Goal: Information Seeking & Learning: Learn about a topic

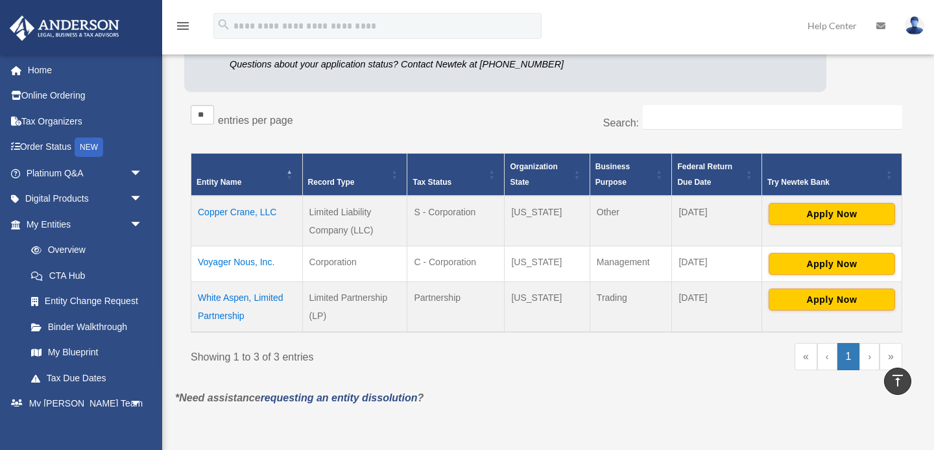
scroll to position [189, 0]
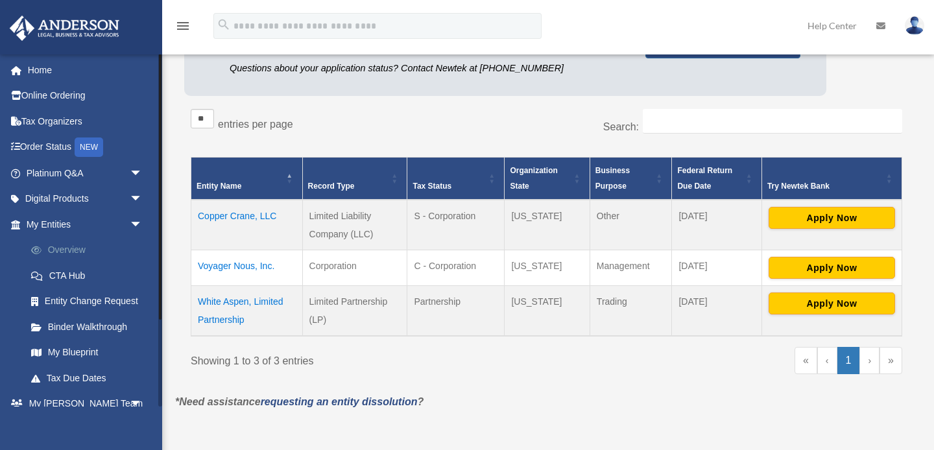
click at [68, 252] on link "Overview" at bounding box center [90, 250] width 144 height 26
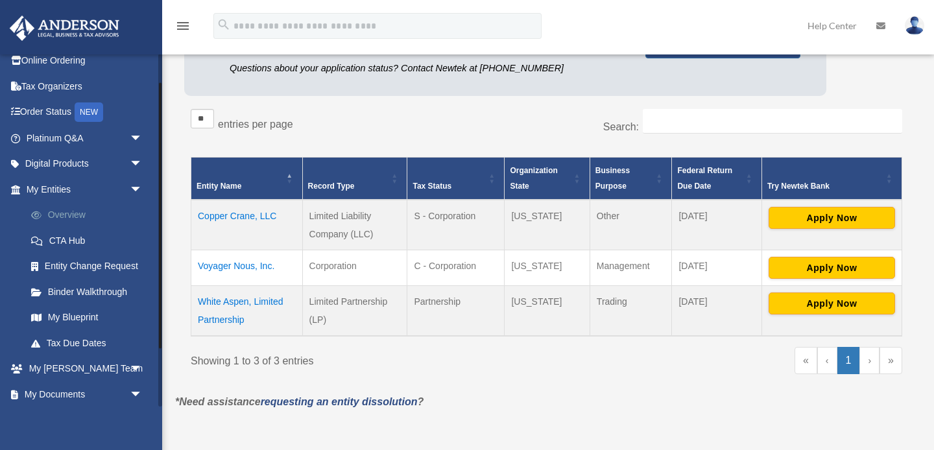
scroll to position [39, 0]
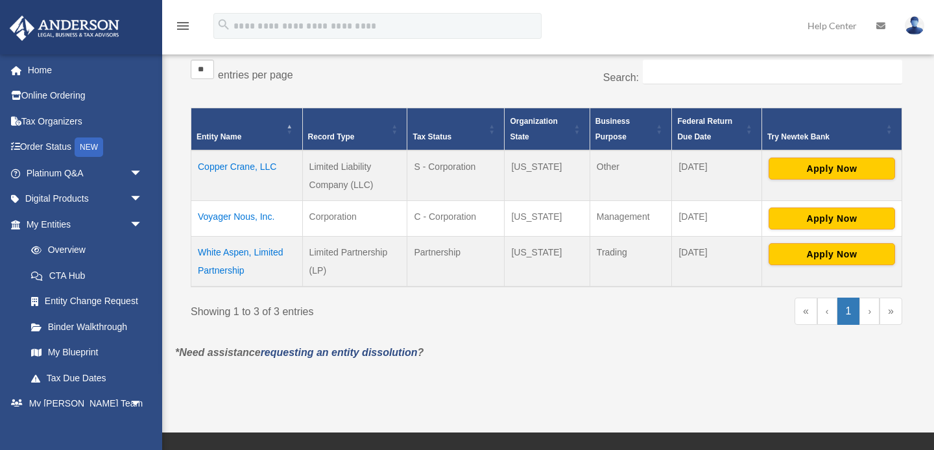
scroll to position [240, 0]
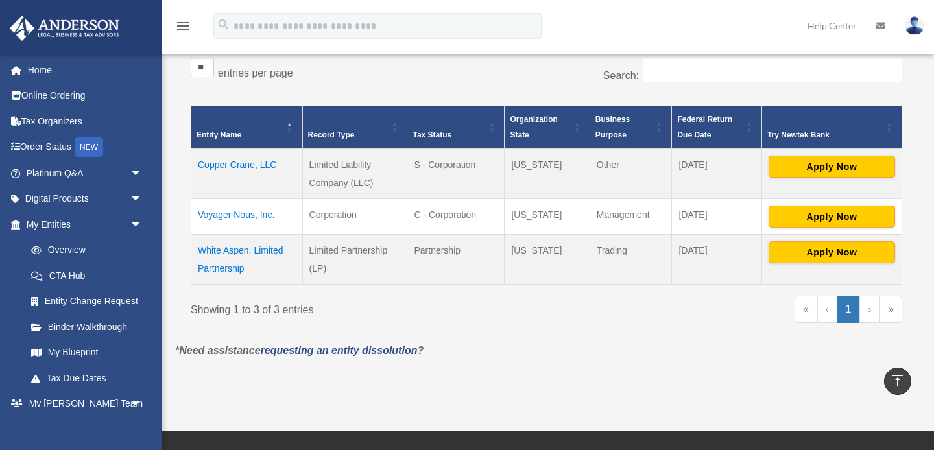
click at [238, 165] on td "Copper Crane, LLC" at bounding box center [247, 174] width 112 height 51
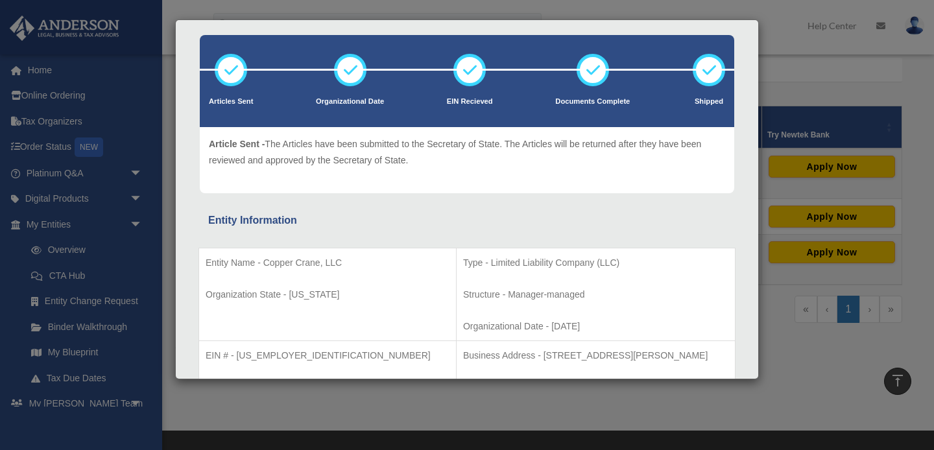
scroll to position [0, 0]
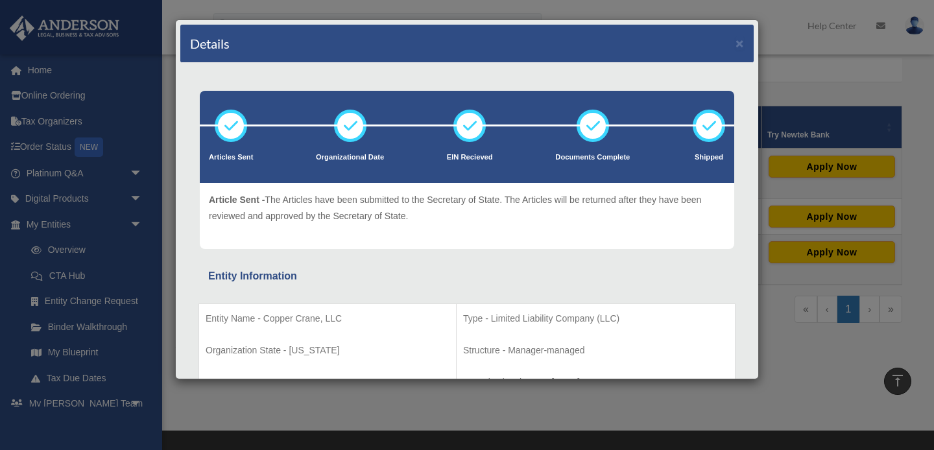
click at [60, 198] on div "Details × Articles Sent Organizational Date" at bounding box center [467, 225] width 934 height 450
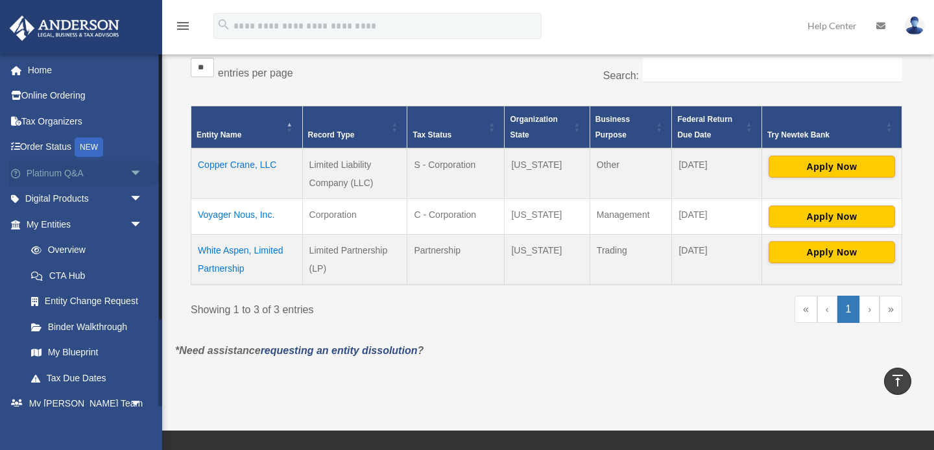
click at [60, 177] on link "Platinum Q&A arrow_drop_down" at bounding box center [85, 173] width 153 height 26
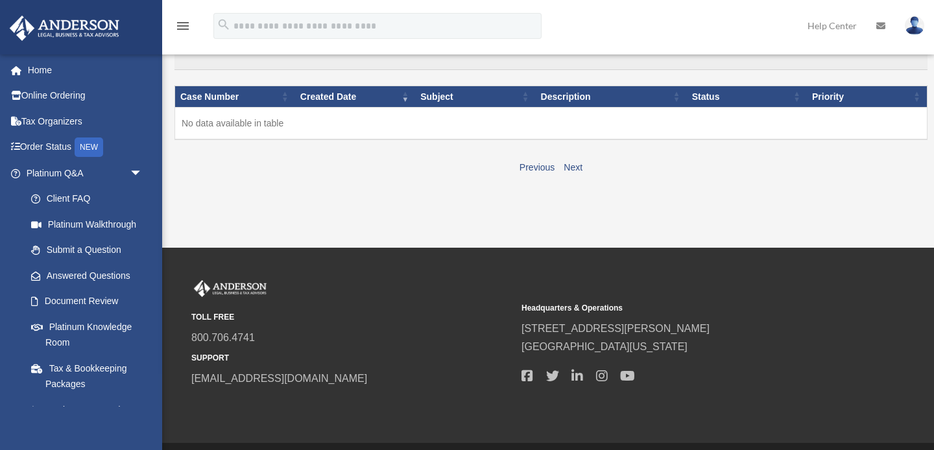
scroll to position [154, 0]
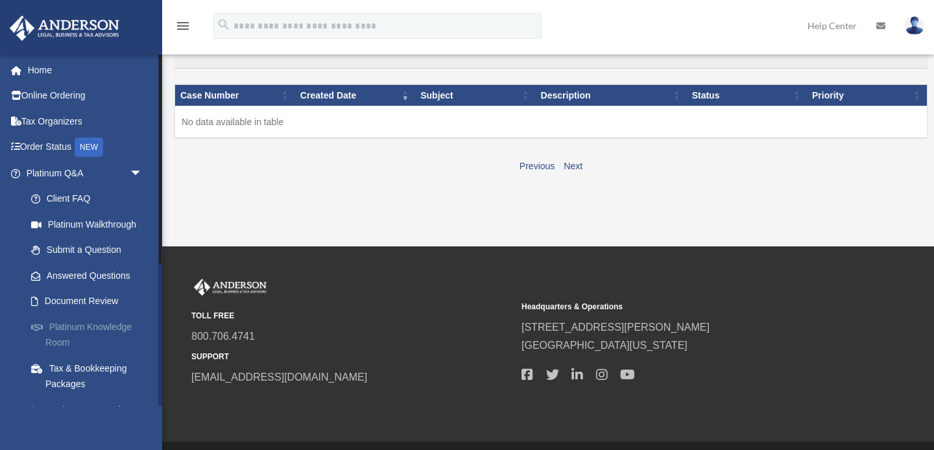
click at [93, 329] on link "Platinum Knowledge Room" at bounding box center [90, 335] width 144 height 42
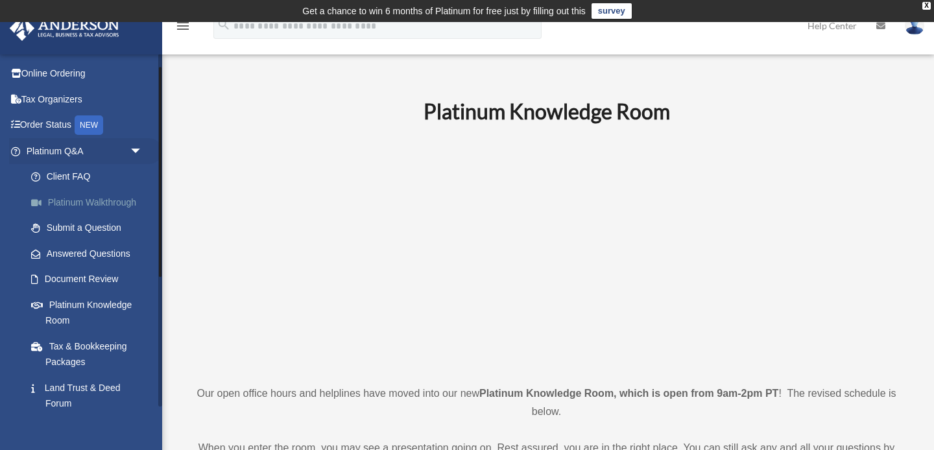
click at [108, 201] on link "Platinum Walkthrough" at bounding box center [90, 202] width 144 height 26
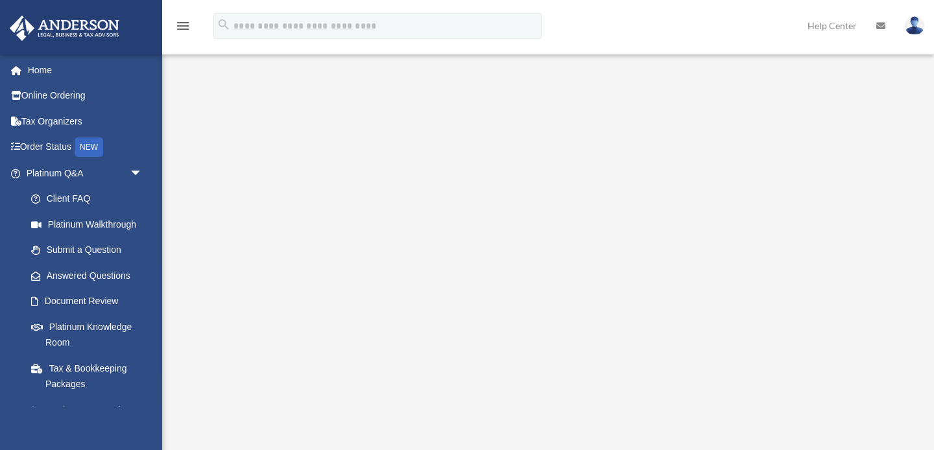
scroll to position [3, 0]
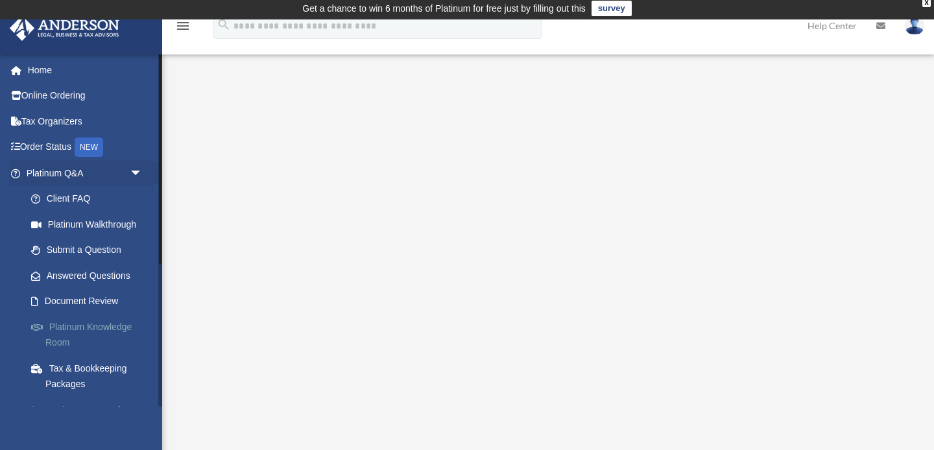
click at [77, 326] on link "Platinum Knowledge Room" at bounding box center [90, 335] width 144 height 42
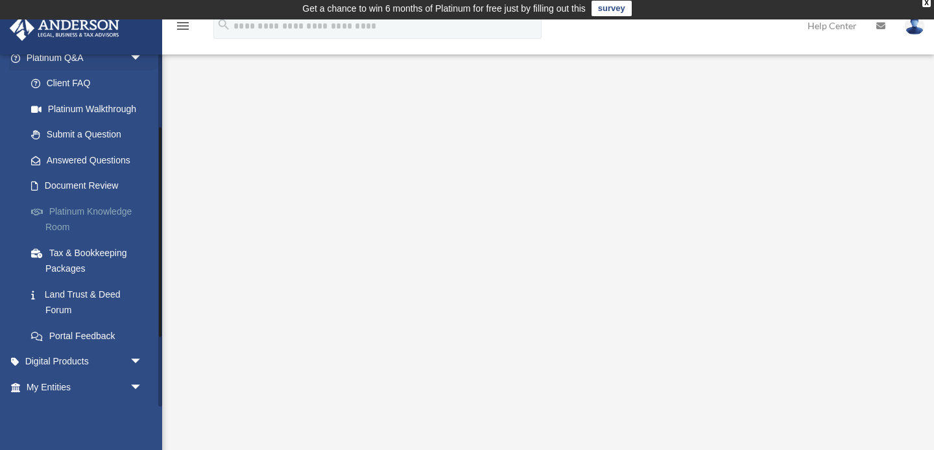
scroll to position [136, 0]
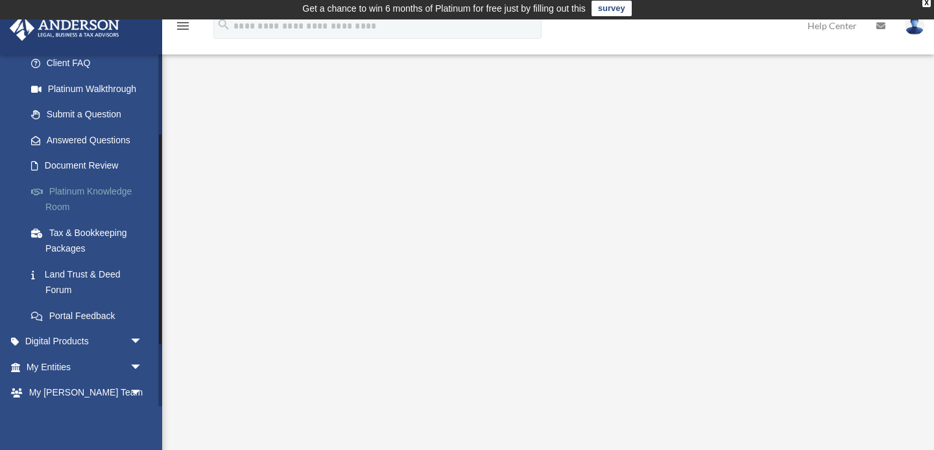
click at [97, 193] on link "Platinum Knowledge Room" at bounding box center [90, 199] width 144 height 42
click at [110, 190] on link "Platinum Knowledge Room" at bounding box center [90, 199] width 144 height 42
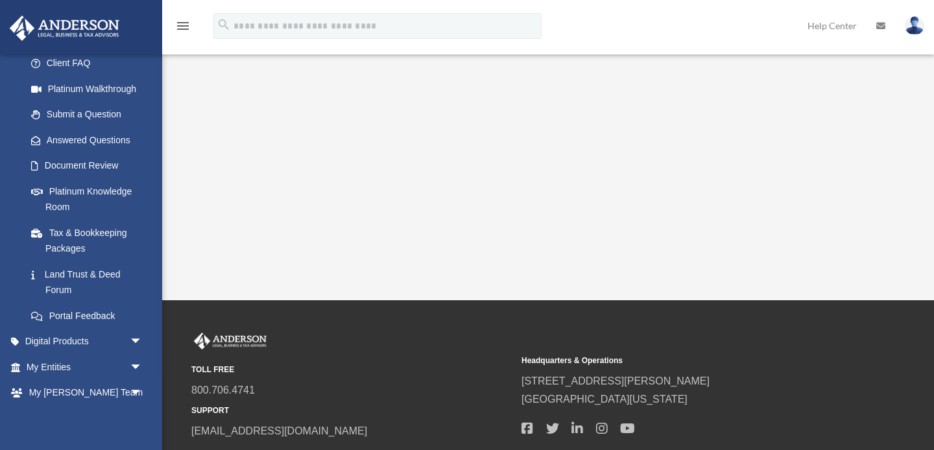
scroll to position [273, 0]
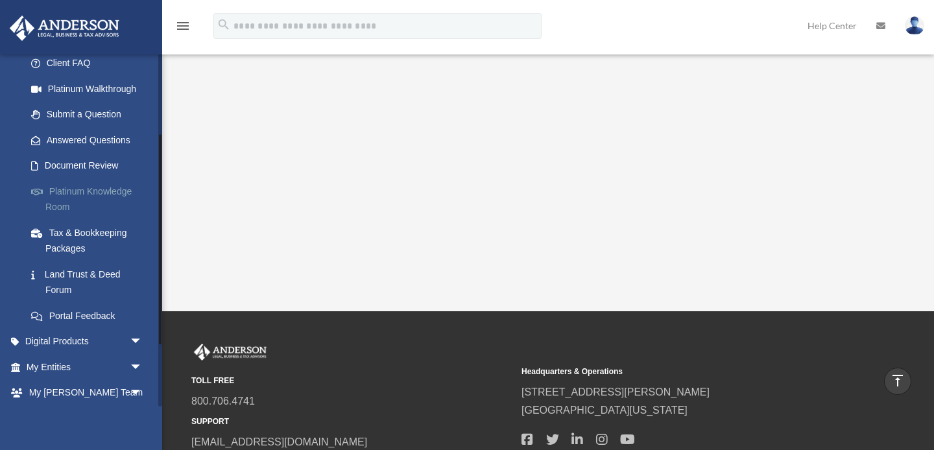
click at [115, 189] on link "Platinum Knowledge Room" at bounding box center [90, 199] width 144 height 42
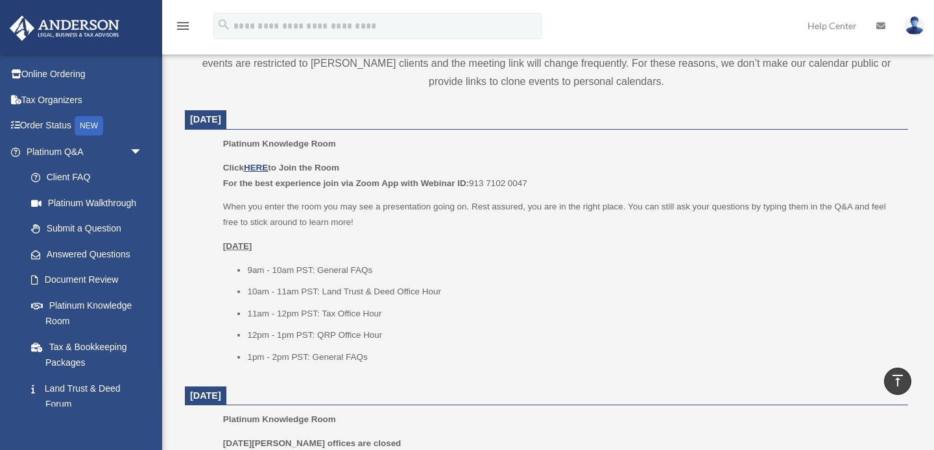
scroll to position [516, 0]
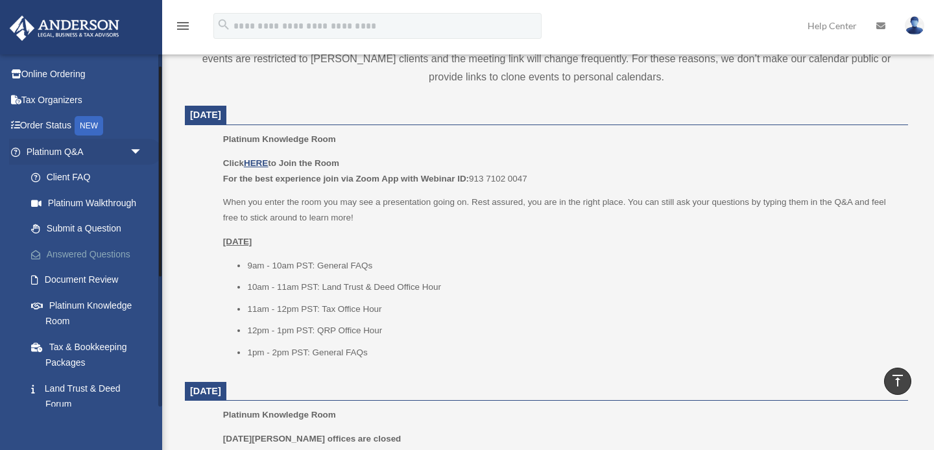
click at [110, 253] on link "Answered Questions" at bounding box center [90, 254] width 144 height 26
click at [69, 177] on link "Client FAQ" at bounding box center [90, 178] width 144 height 26
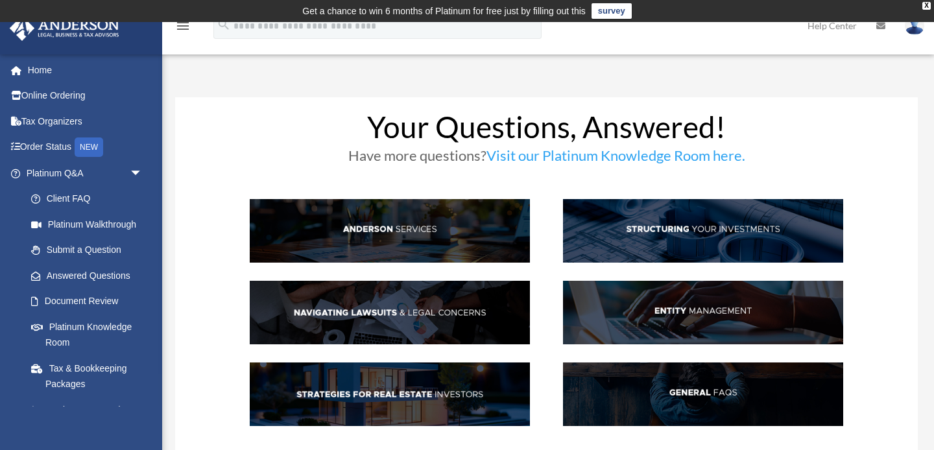
click at [684, 310] on img at bounding box center [703, 313] width 281 height 64
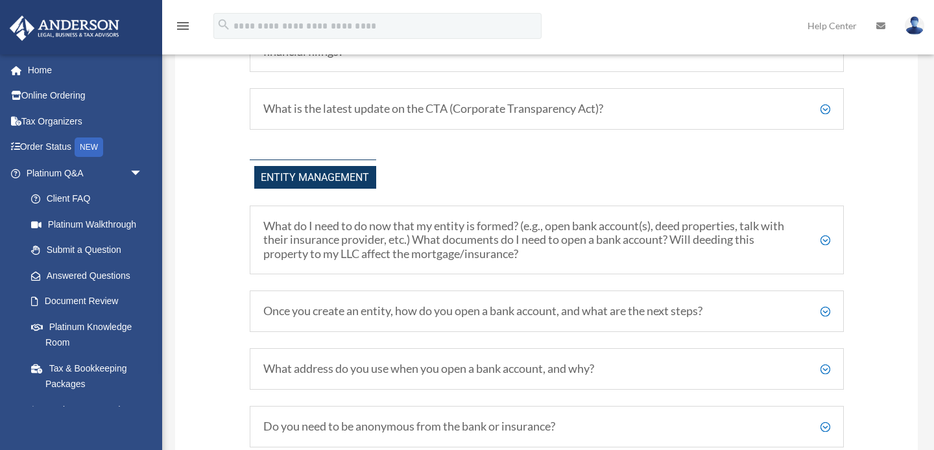
scroll to position [1433, 0]
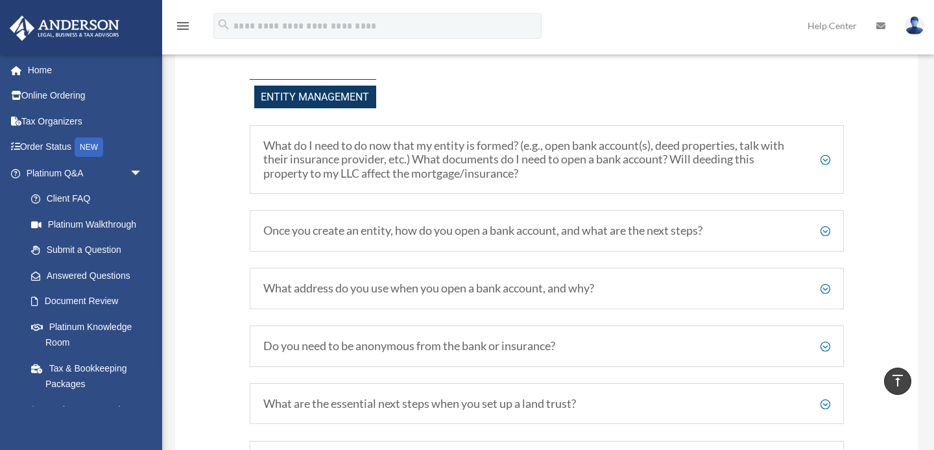
click at [824, 157] on h5 "What do I need to do now that my entity is formed? (e.g., open bank account(s),…" at bounding box center [546, 160] width 567 height 42
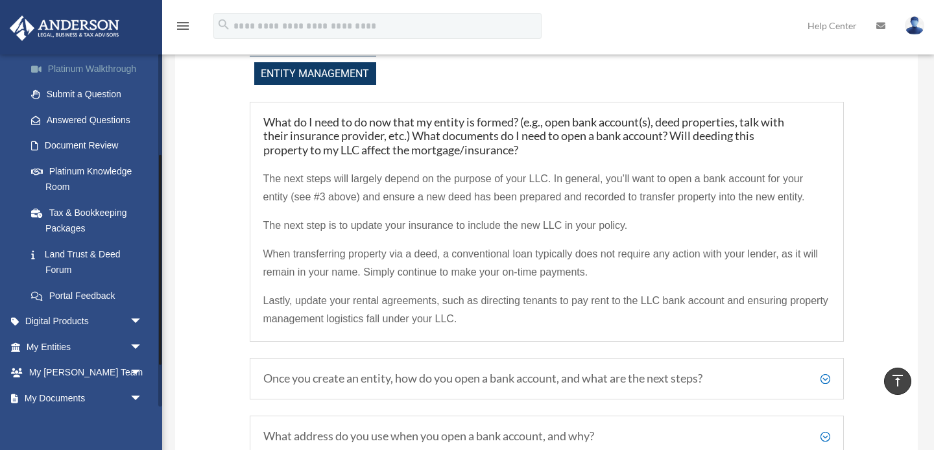
scroll to position [240, 0]
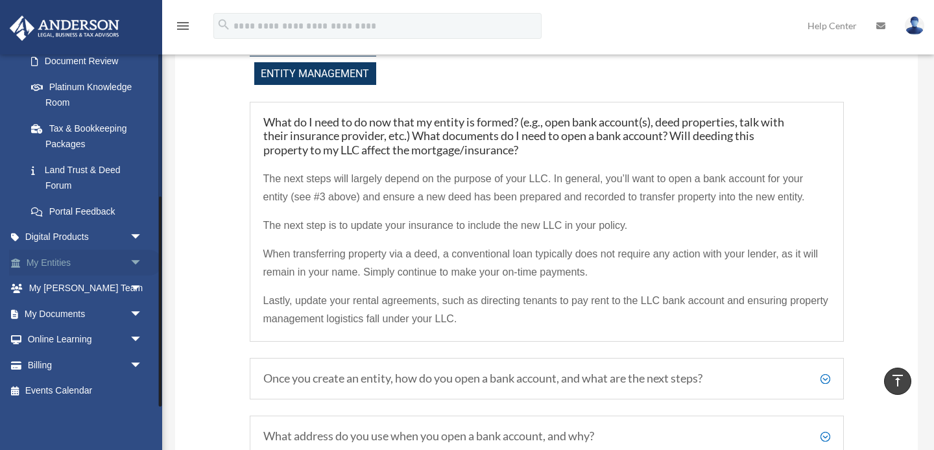
click at [83, 264] on link "My Entities arrow_drop_down" at bounding box center [85, 263] width 153 height 26
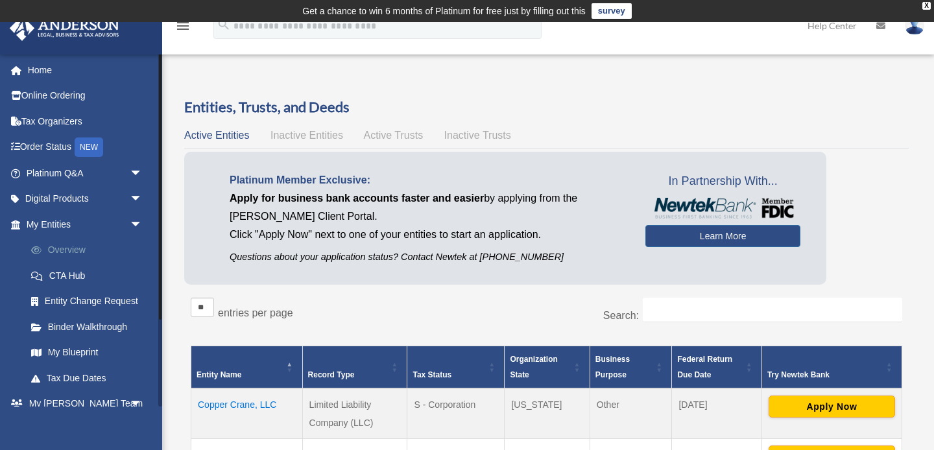
click at [75, 250] on link "Overview" at bounding box center [90, 250] width 144 height 26
click at [73, 350] on link "My Blueprint" at bounding box center [90, 353] width 144 height 26
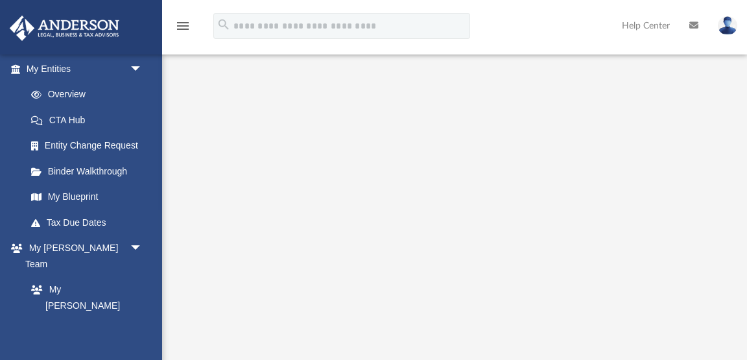
scroll to position [115, 0]
